Goal: Navigation & Orientation: Find specific page/section

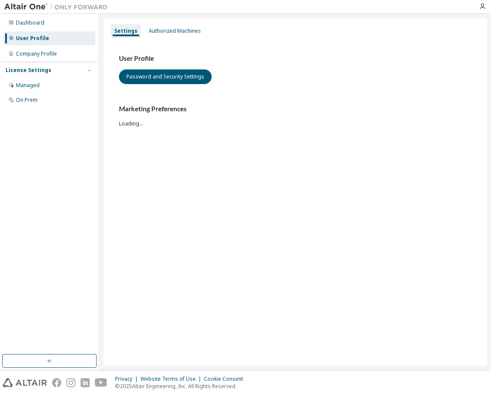
click at [163, 232] on div "Settings Authorized Machines User Profile Password and Security Settings Market…" at bounding box center [294, 192] width 383 height 348
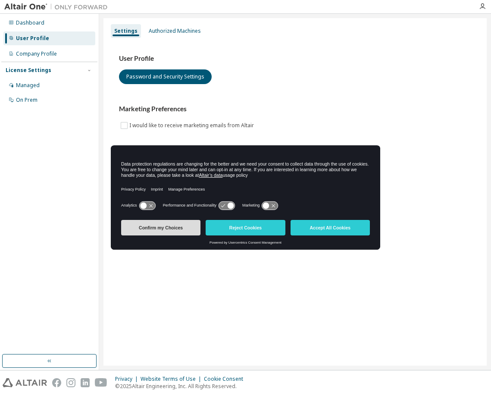
click at [157, 228] on button "Confirm my Choices" at bounding box center [160, 228] width 79 height 16
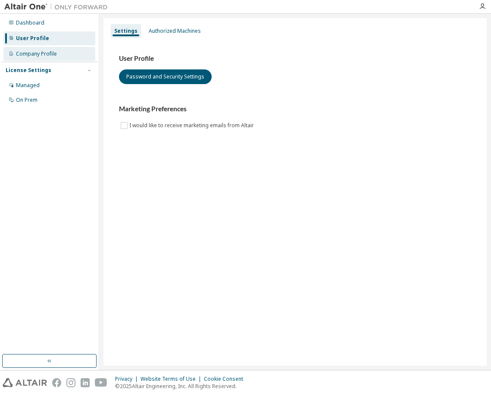
click at [38, 53] on div "Company Profile" at bounding box center [36, 53] width 41 height 7
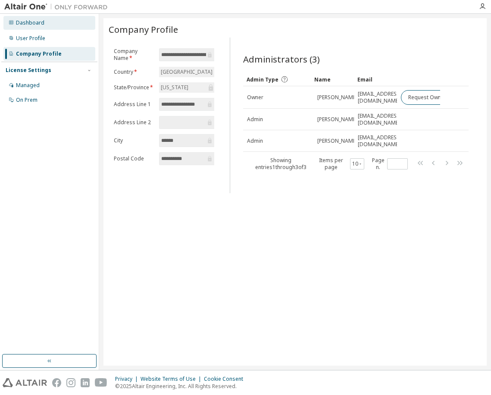
click at [32, 23] on div "Dashboard" at bounding box center [30, 22] width 28 height 7
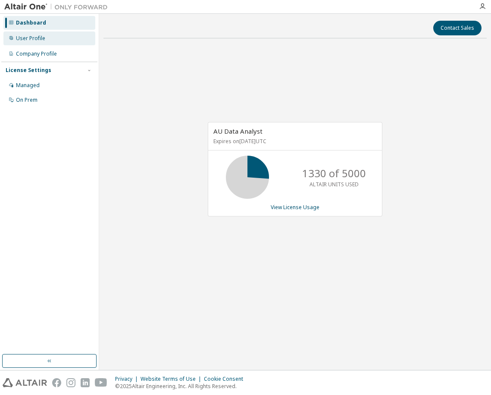
click at [38, 36] on div "User Profile" at bounding box center [30, 38] width 29 height 7
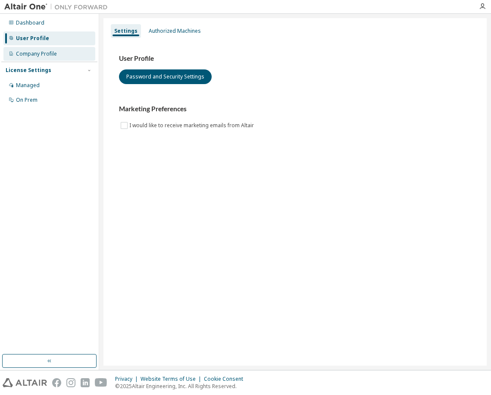
click at [37, 53] on div "Company Profile" at bounding box center [36, 53] width 41 height 7
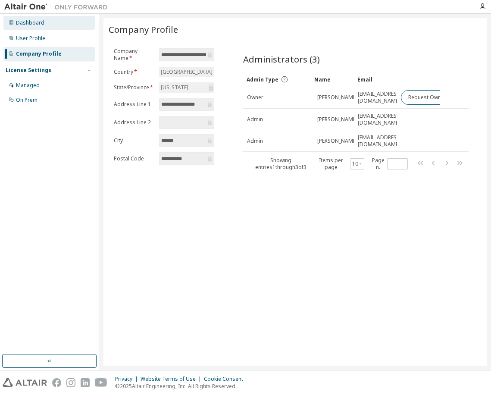
click at [31, 22] on div "Dashboard" at bounding box center [30, 22] width 28 height 7
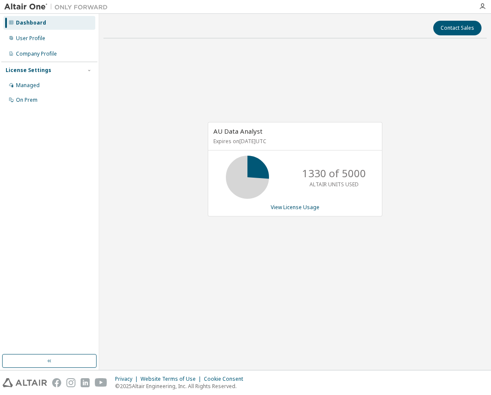
click at [322, 177] on p "1330 of 5000" at bounding box center [334, 173] width 64 height 15
click at [352, 73] on div "AU Data Analyst Expires on [DATE] UTC 1330 of 5000 ALTAIR UNITS USED View Licen…" at bounding box center [294, 173] width 383 height 257
click at [484, 6] on icon "button" at bounding box center [482, 6] width 7 height 7
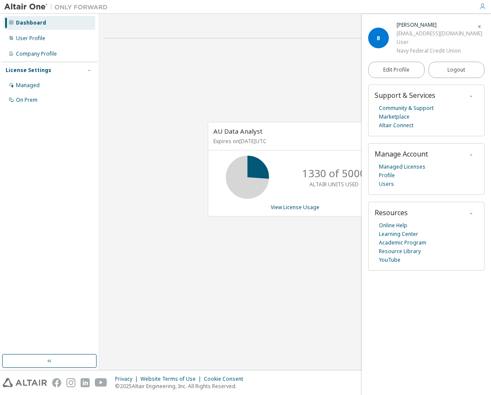
drag, startPoint x: 394, startPoint y: 56, endPoint x: 385, endPoint y: 68, distance: 15.2
click at [397, 29] on div "[PERSON_NAME]" at bounding box center [440, 25] width 86 height 9
click at [397, 47] on div "User" at bounding box center [440, 42] width 86 height 9
click at [477, 26] on icon "button" at bounding box center [479, 26] width 5 height 5
